Goal: Find specific page/section: Find specific page/section

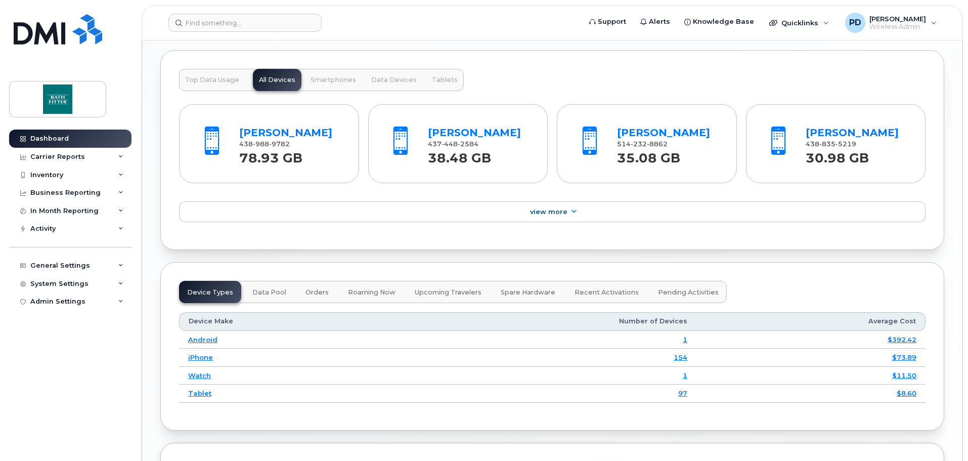
scroll to position [1163, 0]
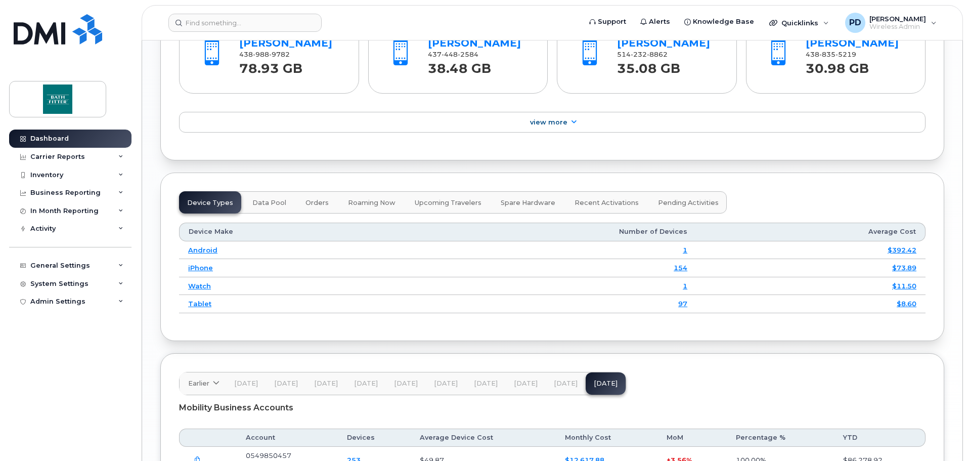
click at [363, 207] on span "Roaming Now" at bounding box center [372, 203] width 48 height 8
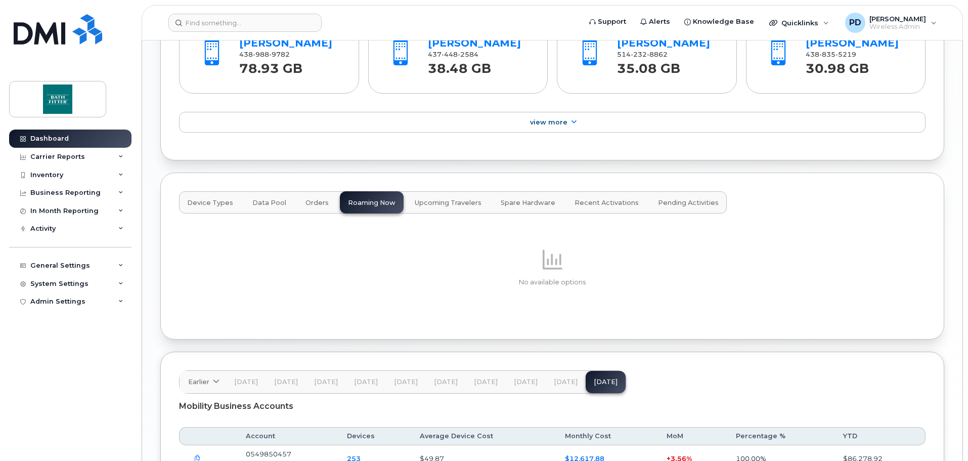
click at [311, 207] on span "Orders" at bounding box center [316, 203] width 23 height 8
click at [275, 207] on span "Data Pool" at bounding box center [269, 203] width 34 height 8
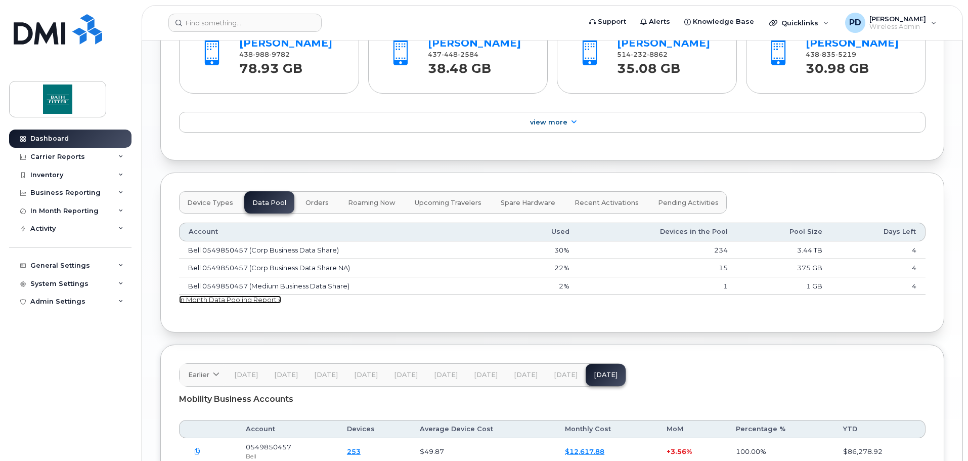
click at [274, 303] on link "In Month Data Pooling Report »" at bounding box center [230, 299] width 102 height 8
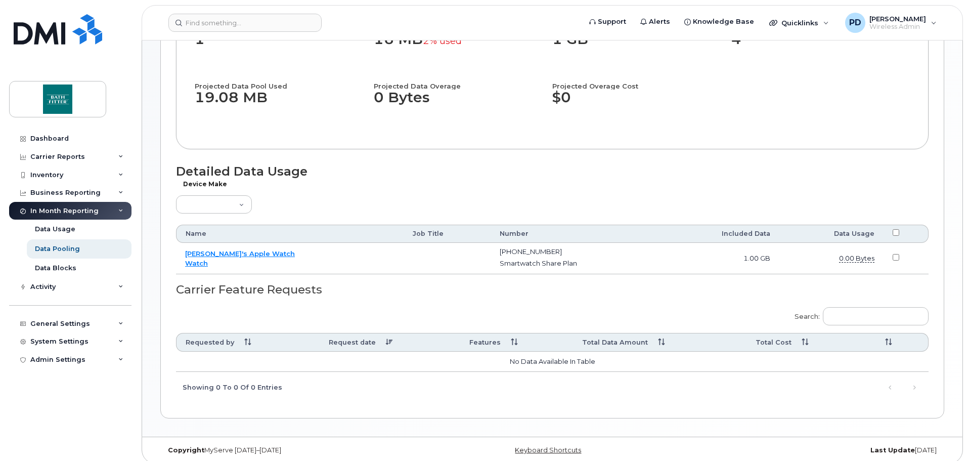
scroll to position [271, 0]
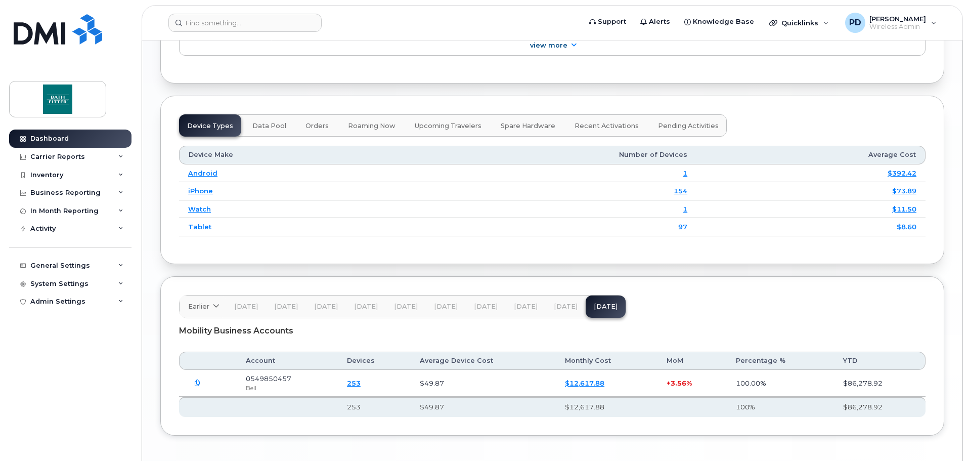
scroll to position [1143, 0]
